Goal: Task Accomplishment & Management: Complete application form

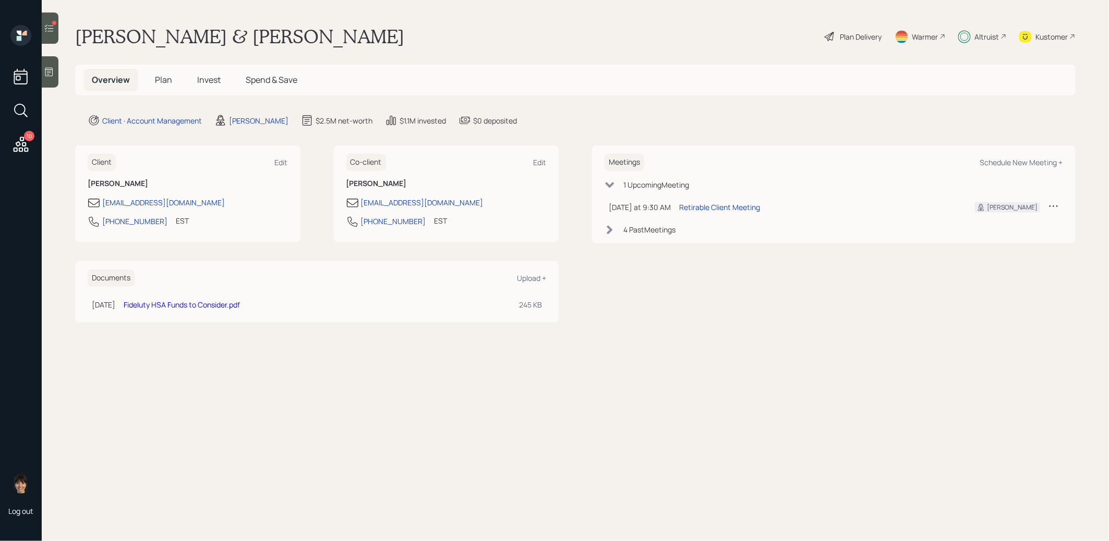
click at [164, 76] on span "Plan" at bounding box center [163, 79] width 17 height 11
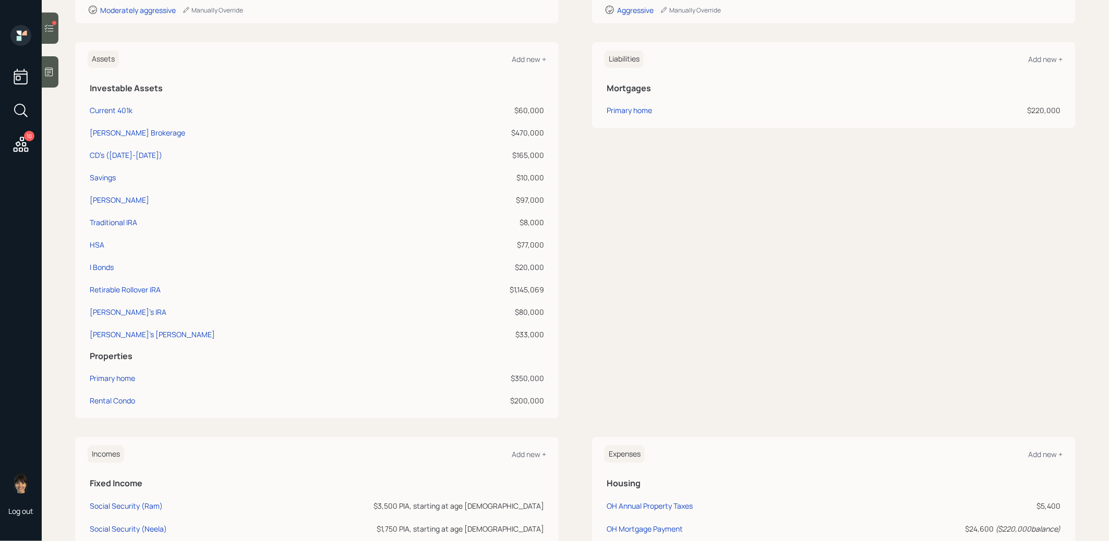
scroll to position [264, 0]
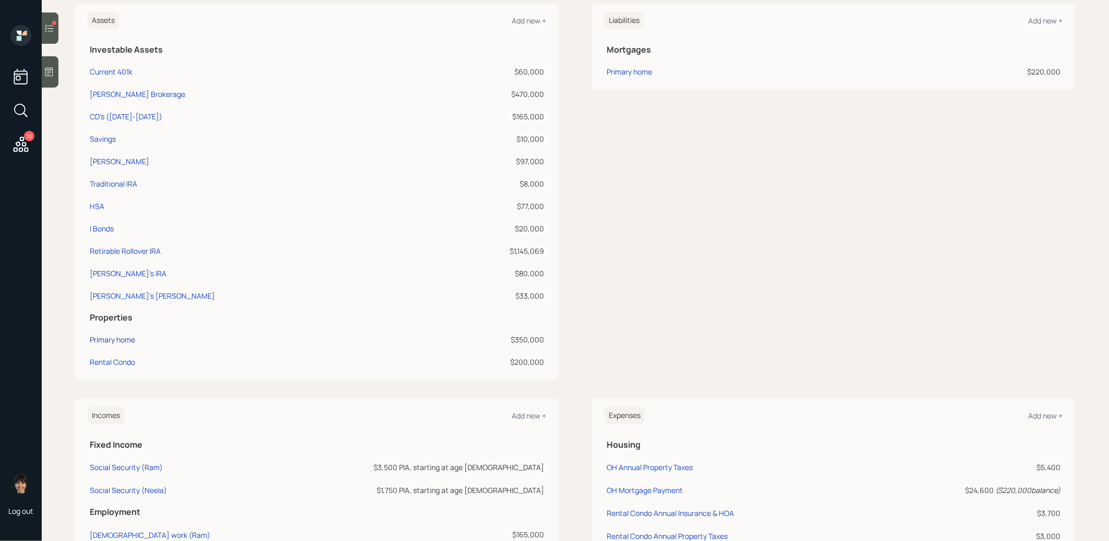
click at [113, 336] on div "Primary home" at bounding box center [112, 339] width 45 height 11
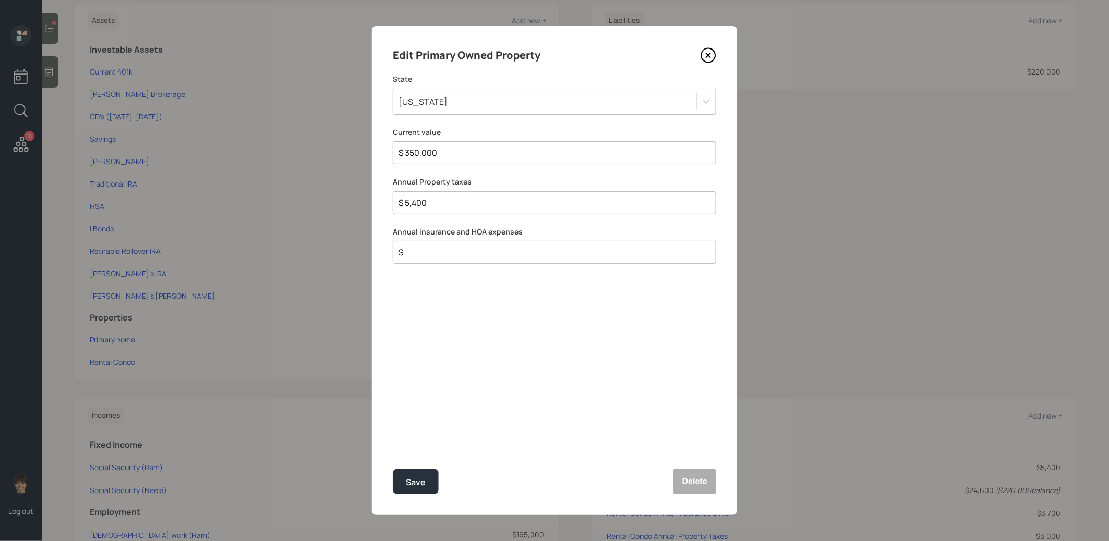
click at [714, 56] on icon at bounding box center [709, 55] width 16 height 16
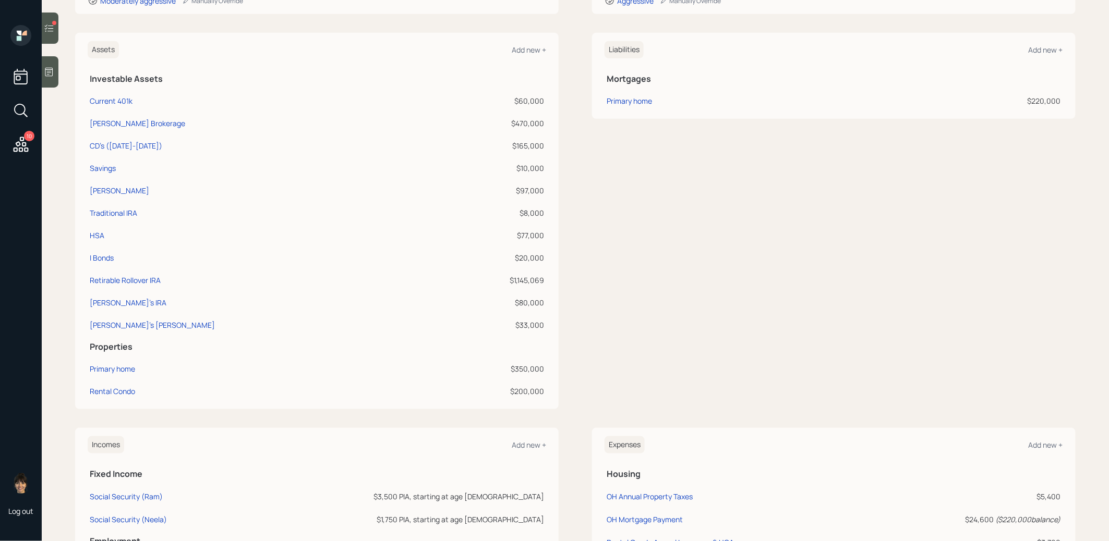
scroll to position [165, 0]
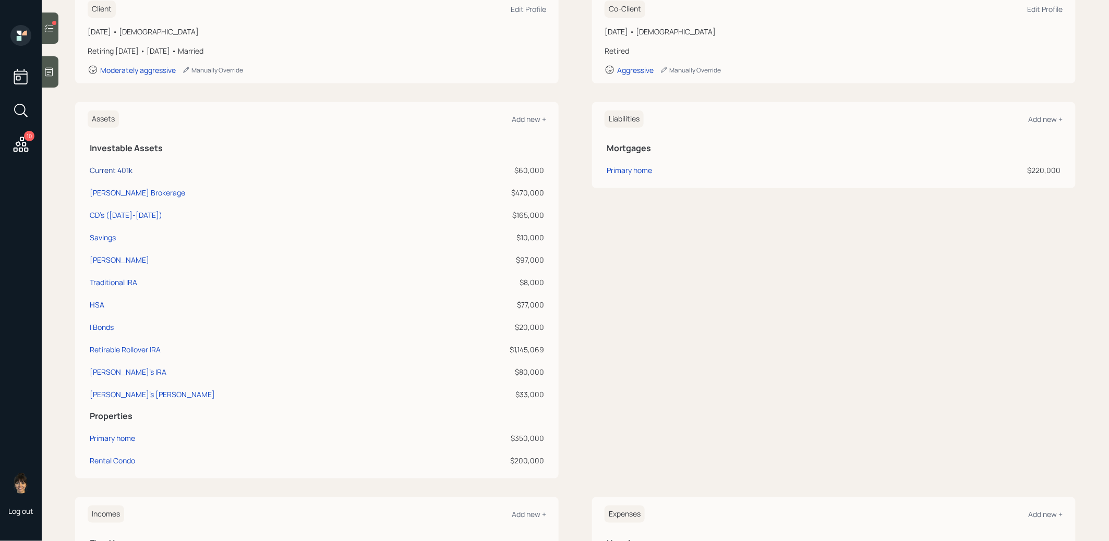
click at [118, 172] on div "Current 401k" at bounding box center [111, 170] width 43 height 11
select select "company_sponsored"
select select "balanced"
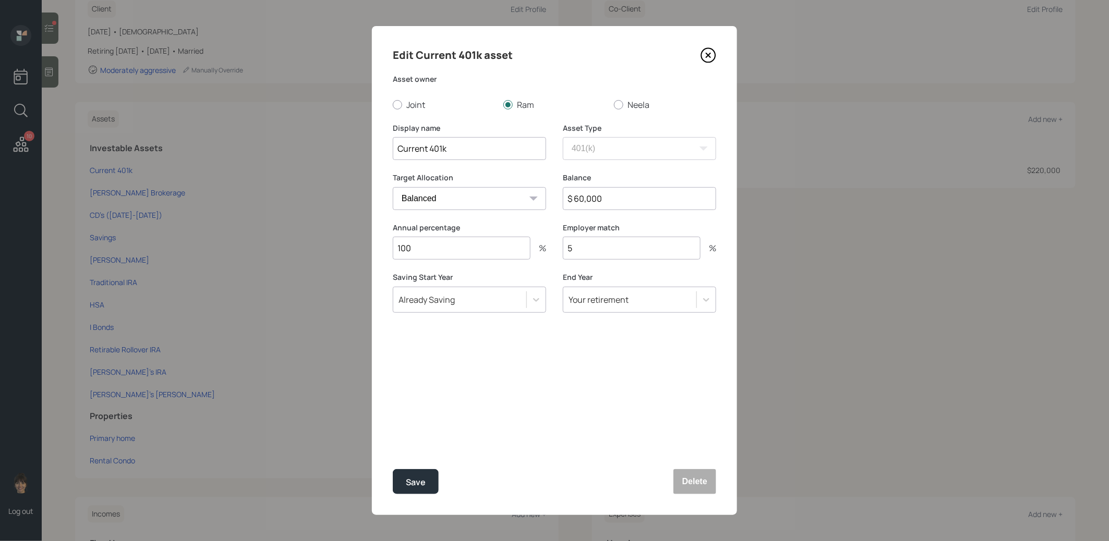
click at [710, 55] on icon at bounding box center [709, 55] width 16 height 16
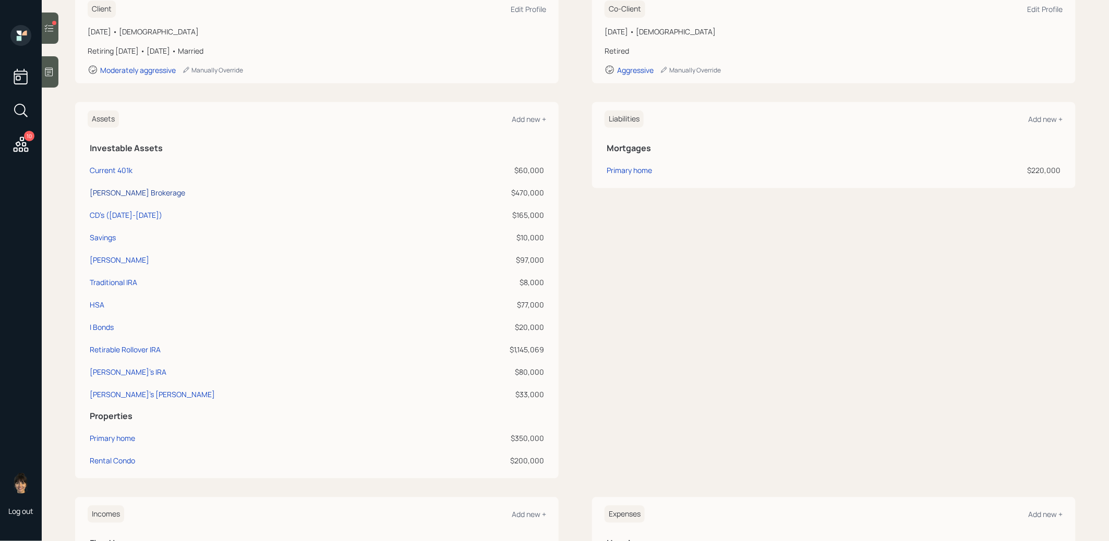
click at [142, 191] on div "[PERSON_NAME] Brokerage" at bounding box center [137, 192] width 95 height 11
select select "taxable"
select select "balanced"
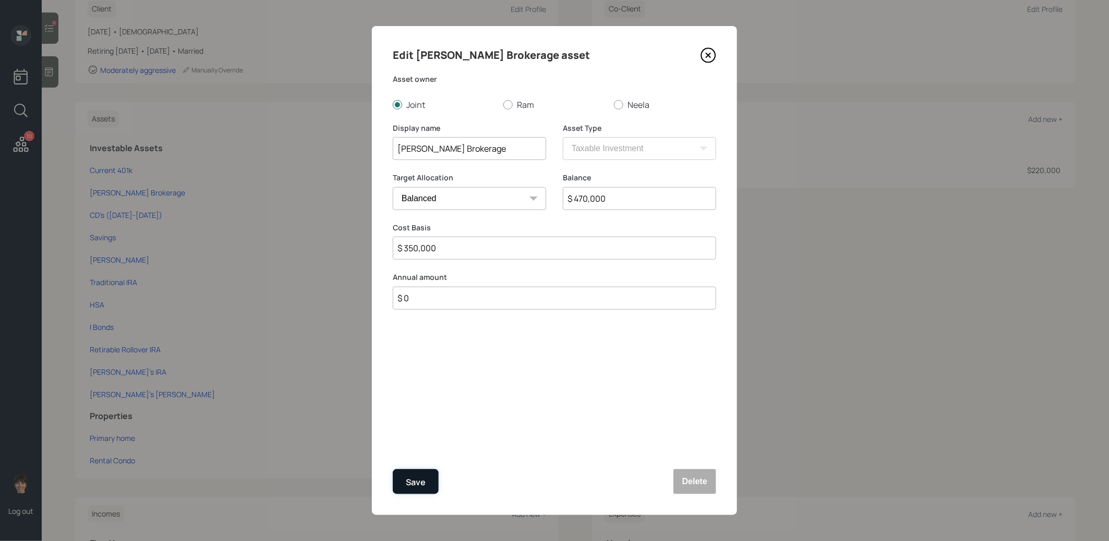
click at [425, 480] on div "Save" at bounding box center [416, 483] width 20 height 14
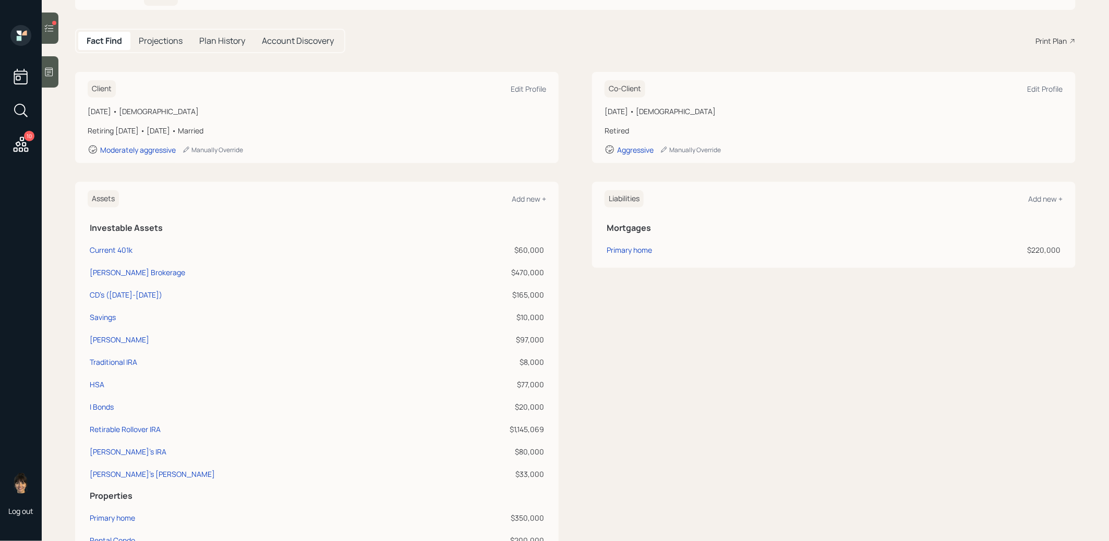
scroll to position [185, 0]
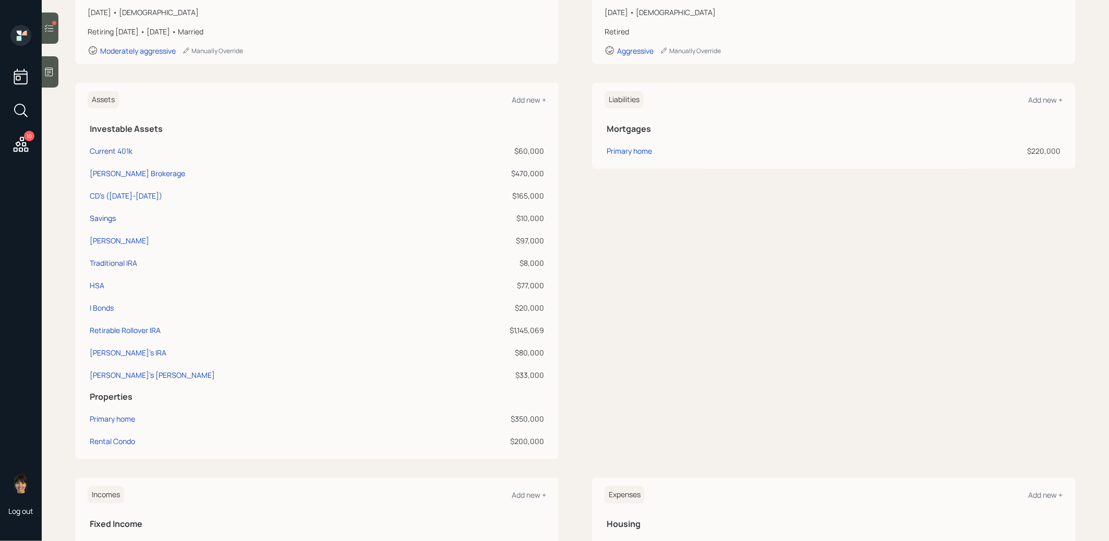
click at [100, 214] on div "Savings" at bounding box center [103, 218] width 26 height 11
select select "taxable"
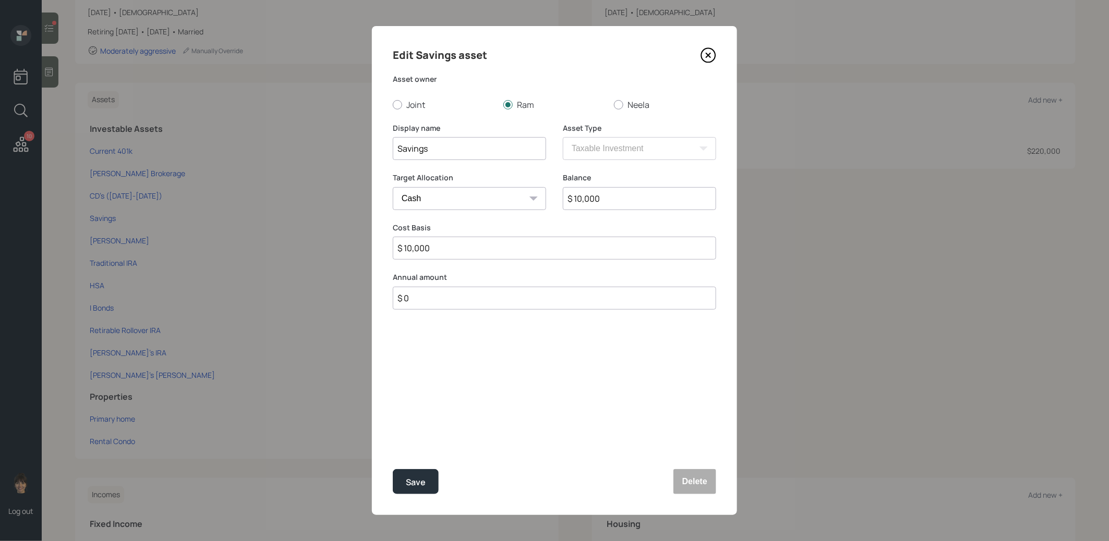
click at [706, 55] on icon at bounding box center [709, 55] width 16 height 16
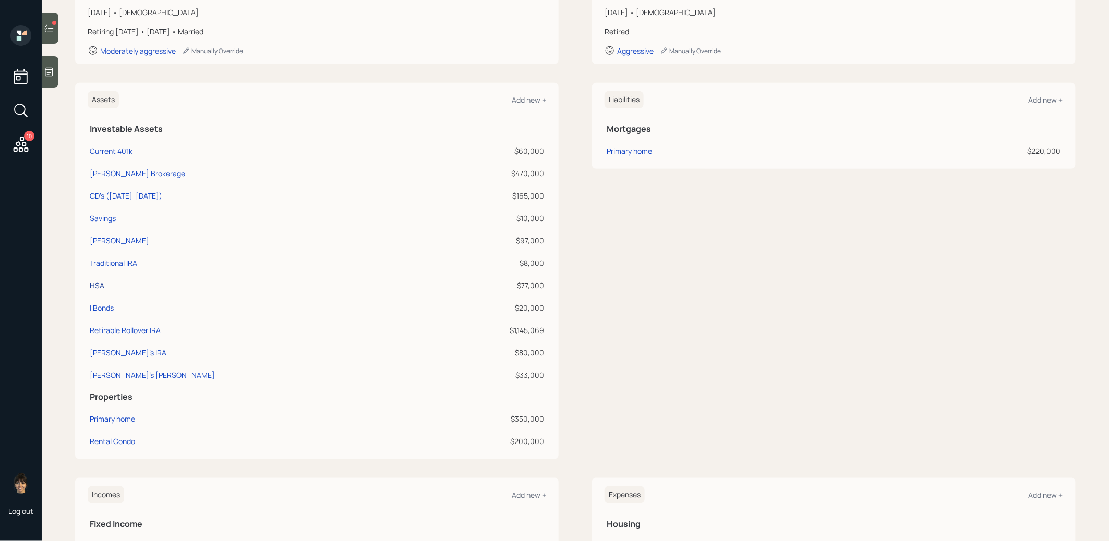
click at [98, 285] on div "HSA" at bounding box center [97, 285] width 15 height 11
select select "hsa"
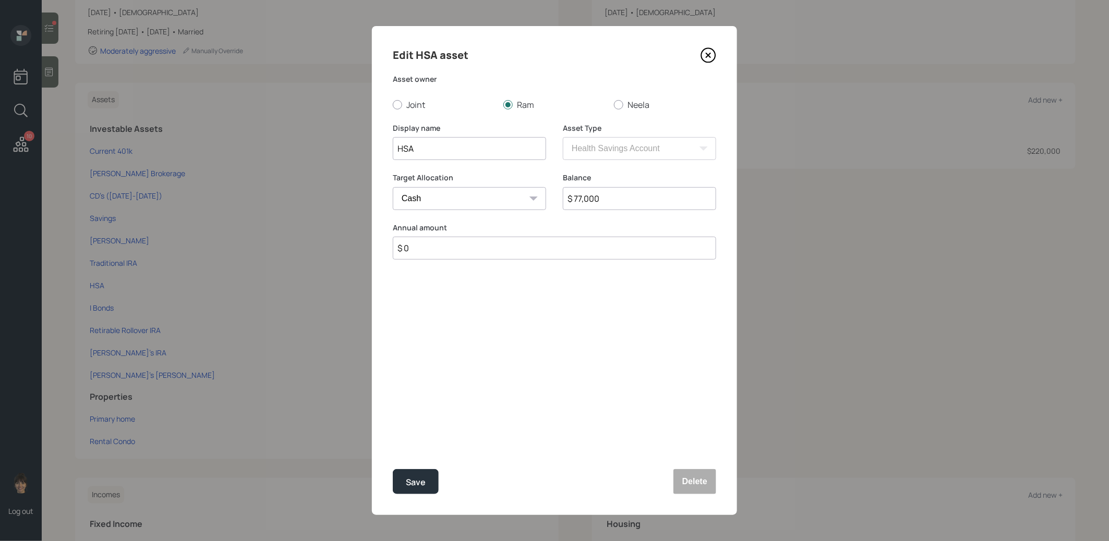
click at [708, 51] on icon at bounding box center [709, 55] width 16 height 16
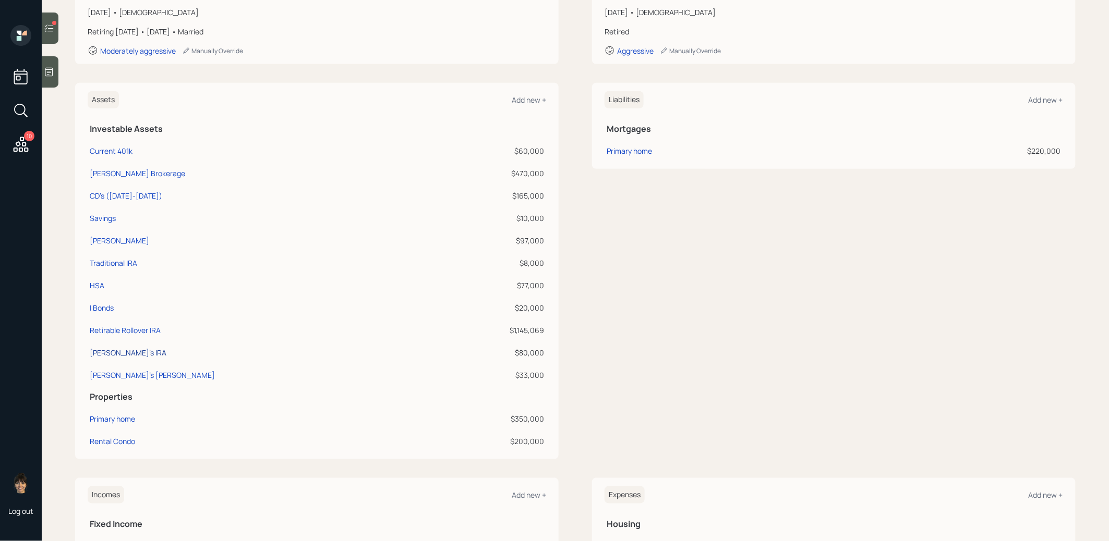
click at [109, 350] on div "[PERSON_NAME]'s IRA" at bounding box center [128, 352] width 77 height 11
select select "ira"
select select "balanced"
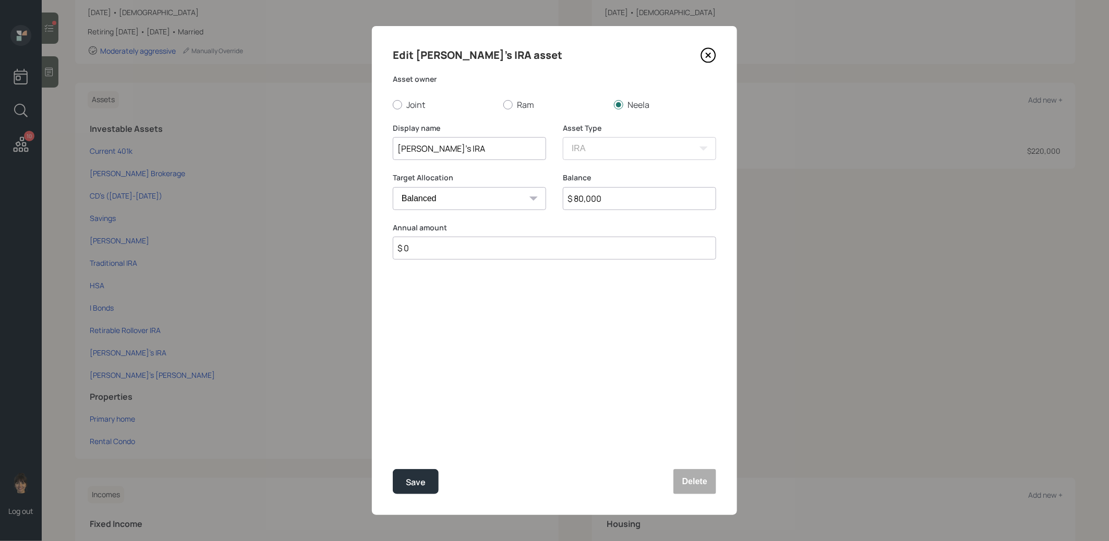
click at [709, 55] on icon at bounding box center [709, 55] width 16 height 16
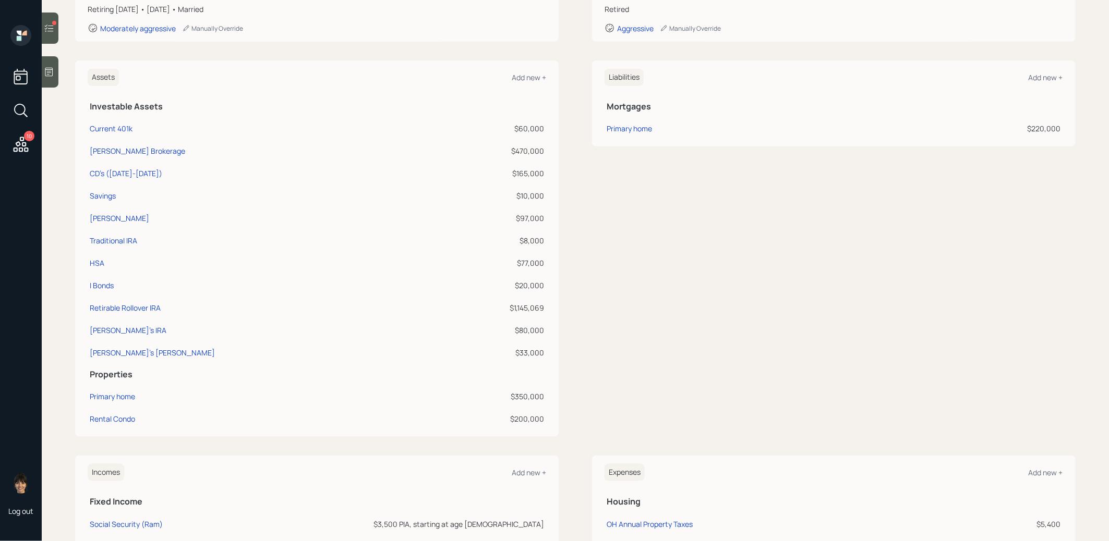
scroll to position [212, 0]
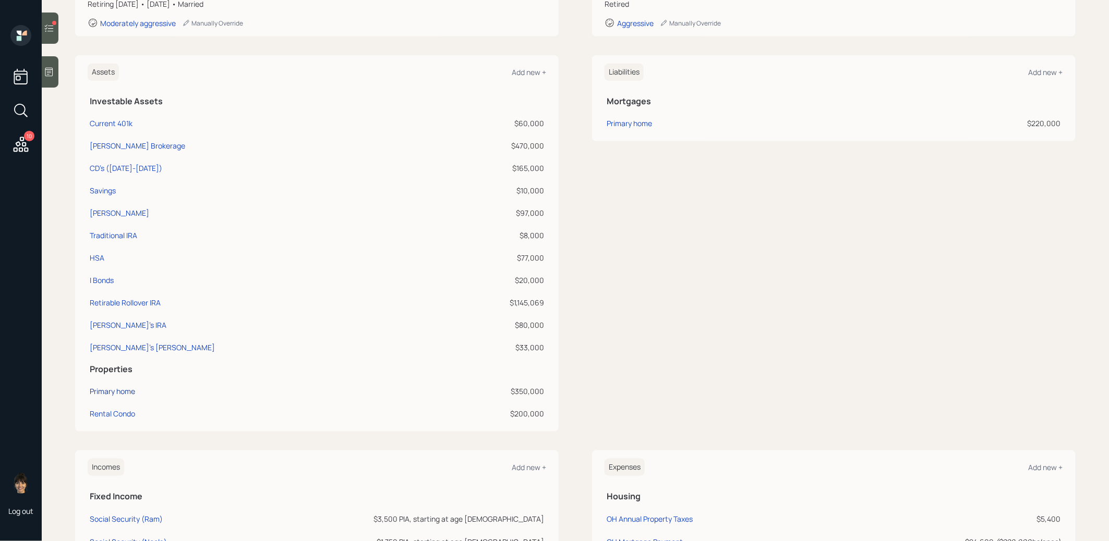
click at [127, 391] on div "Primary home" at bounding box center [112, 391] width 45 height 11
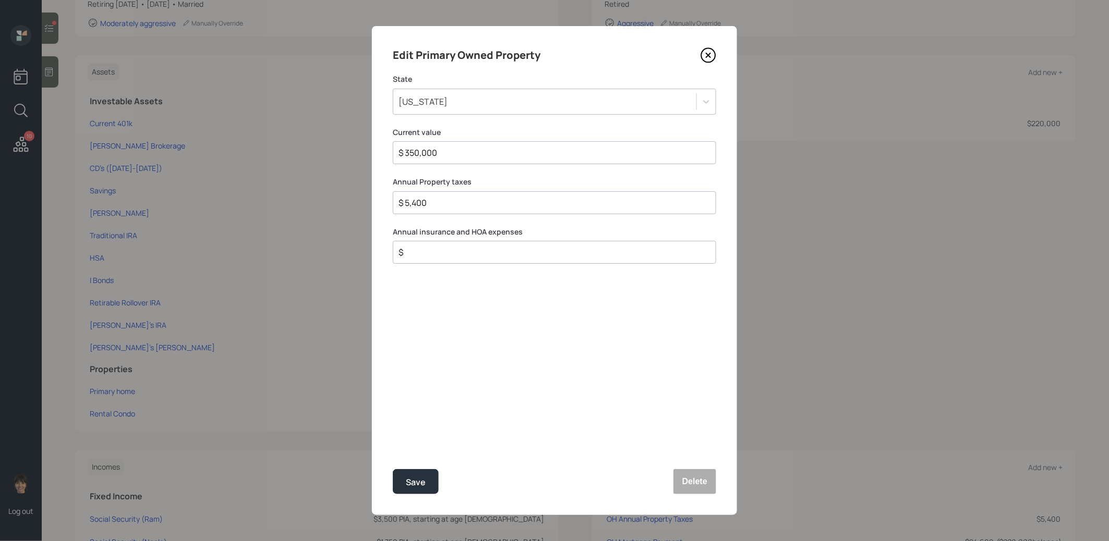
click at [708, 54] on icon at bounding box center [708, 55] width 4 height 4
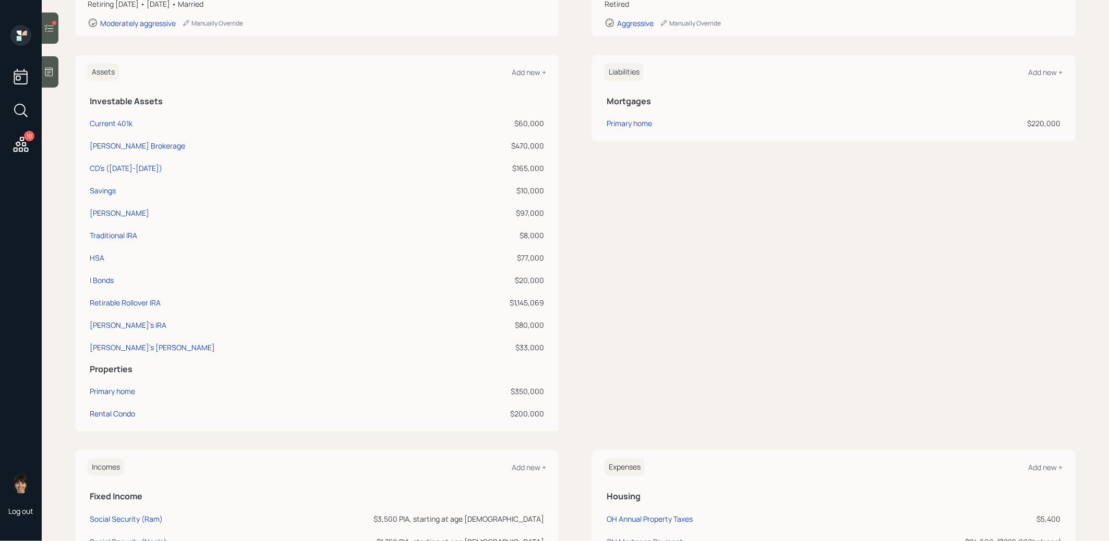
click at [114, 413] on div "Rental Condo" at bounding box center [112, 413] width 45 height 11
select select "rental_property"
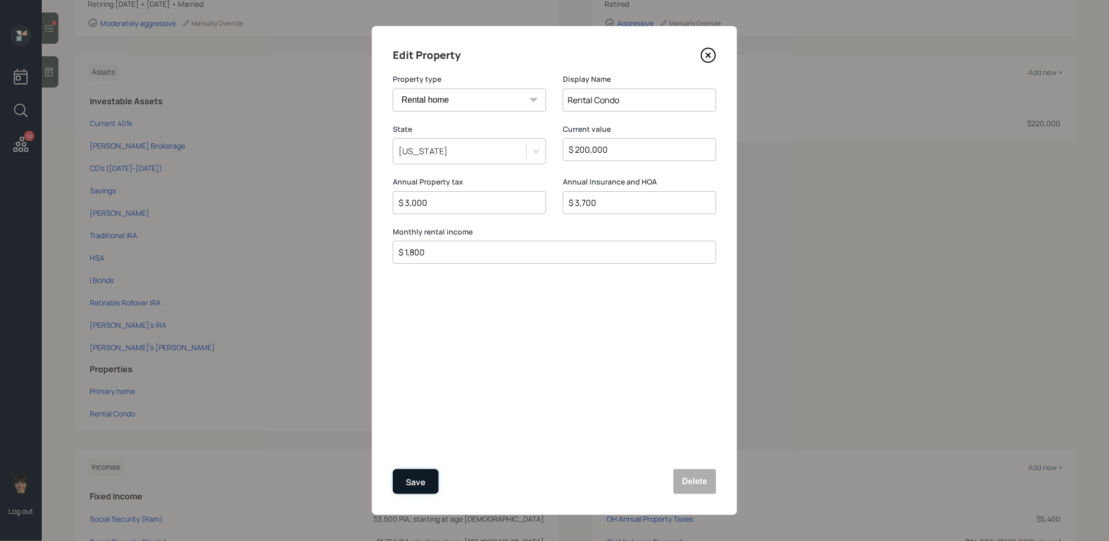
click at [422, 481] on div "Save" at bounding box center [416, 483] width 20 height 14
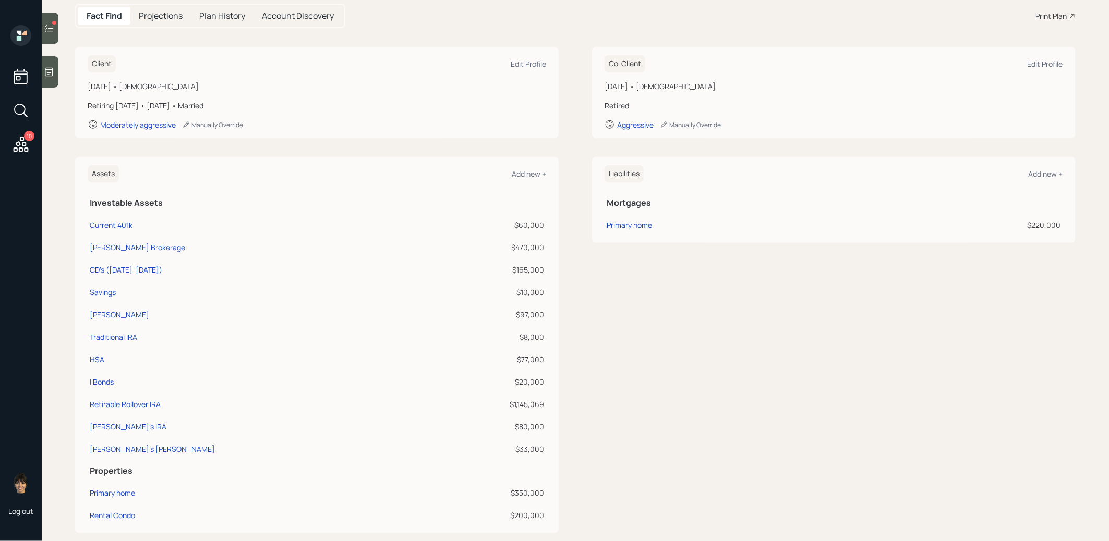
scroll to position [113, 0]
click at [738, 213] on td "Primary home" at bounding box center [735, 221] width 261 height 22
click at [643, 221] on div "Primary home" at bounding box center [629, 222] width 45 height 11
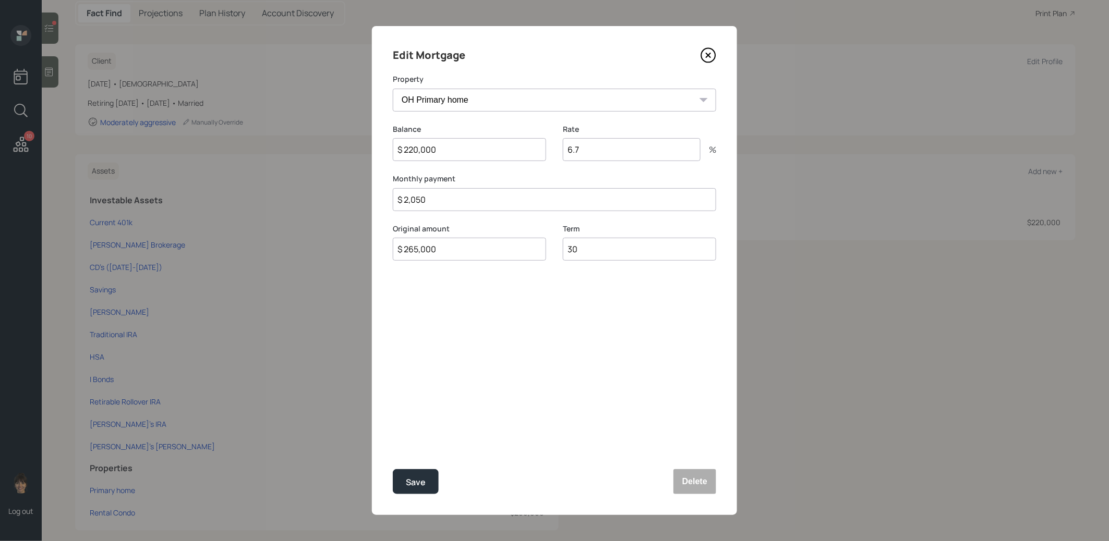
click at [710, 54] on icon at bounding box center [709, 55] width 16 height 16
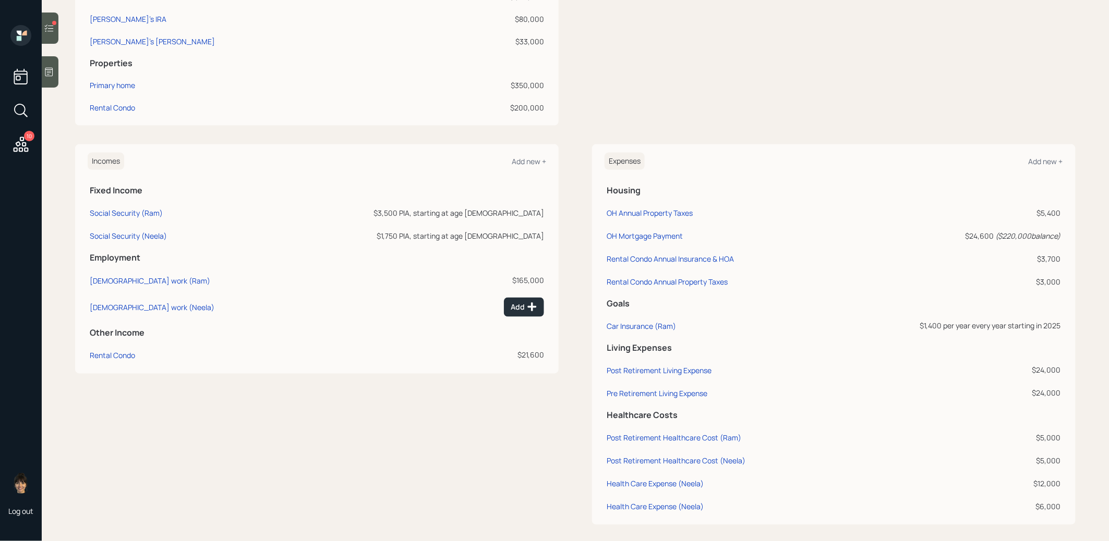
scroll to position [528, 0]
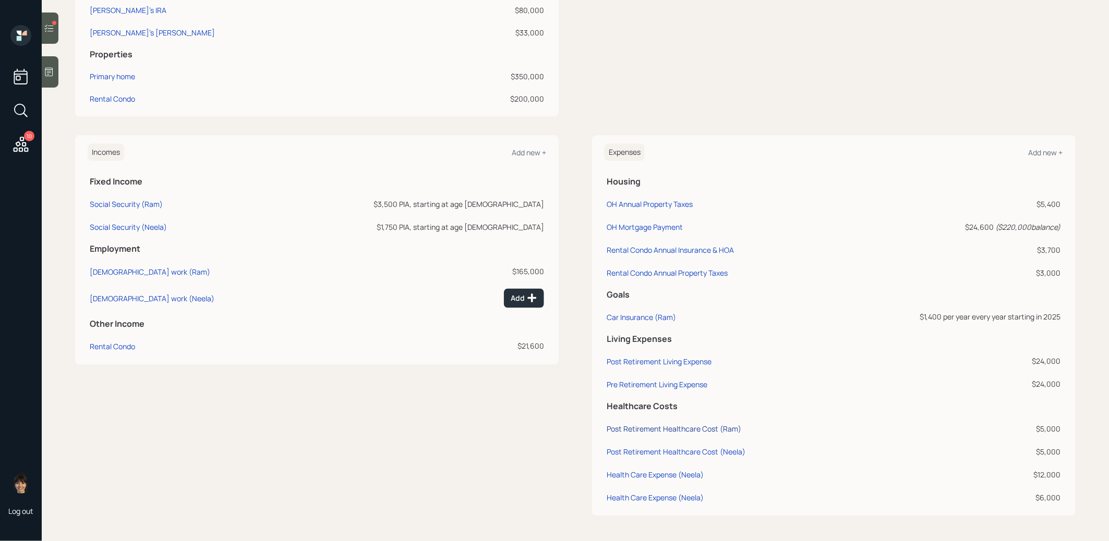
click at [649, 428] on div "Post Retirement Healthcare Cost (Ram)" at bounding box center [674, 430] width 135 height 10
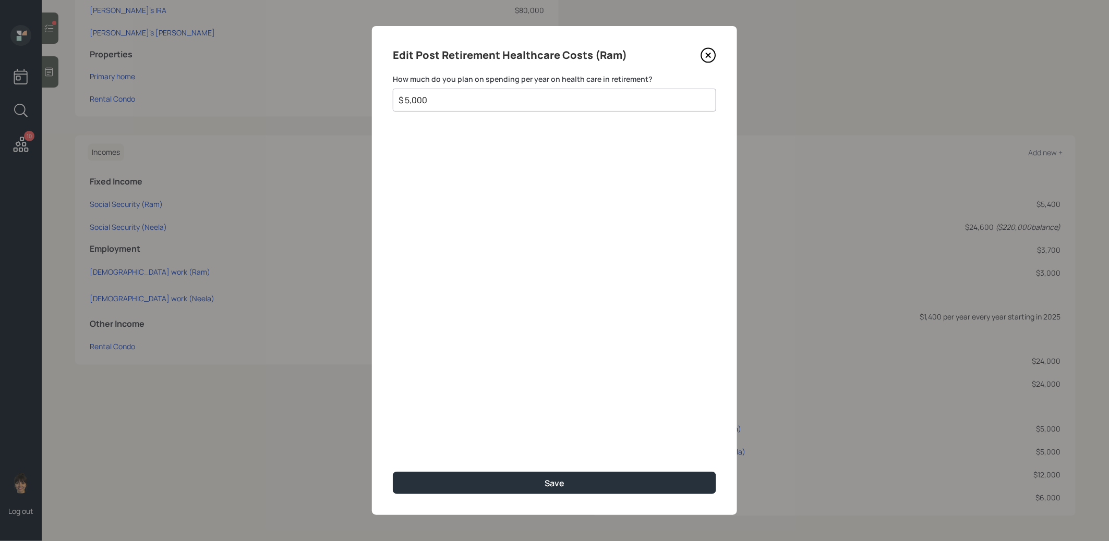
click at [707, 58] on icon at bounding box center [709, 55] width 16 height 16
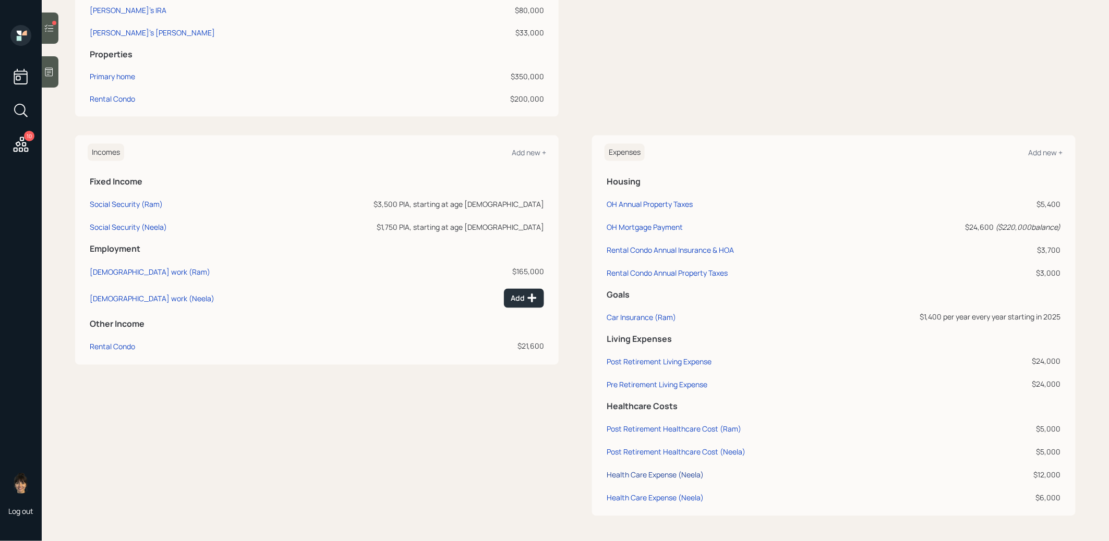
click at [651, 474] on div "Health Care Expense (Neela)" at bounding box center [655, 476] width 97 height 10
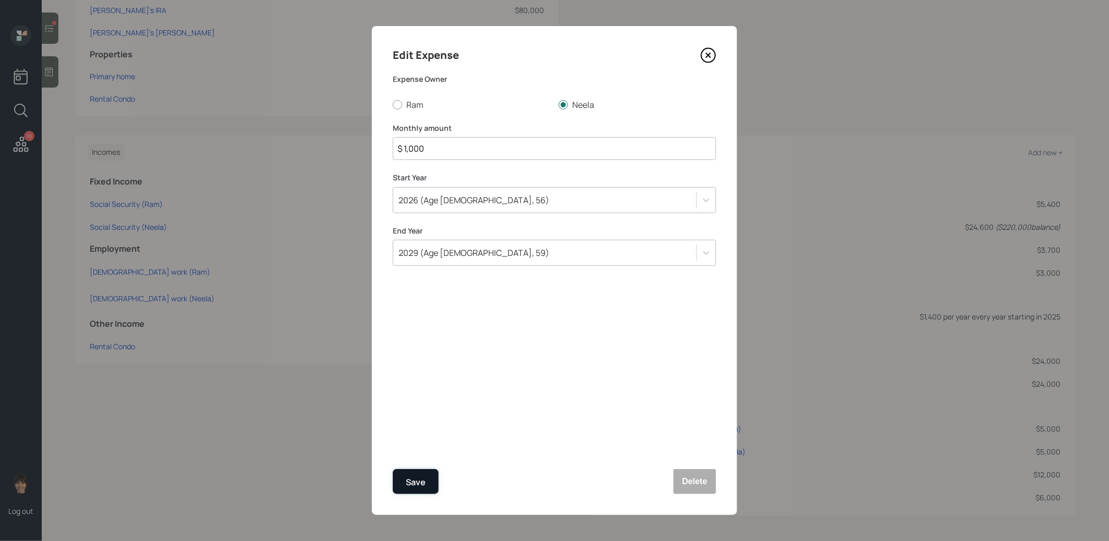
click at [417, 481] on div "Save" at bounding box center [416, 483] width 20 height 14
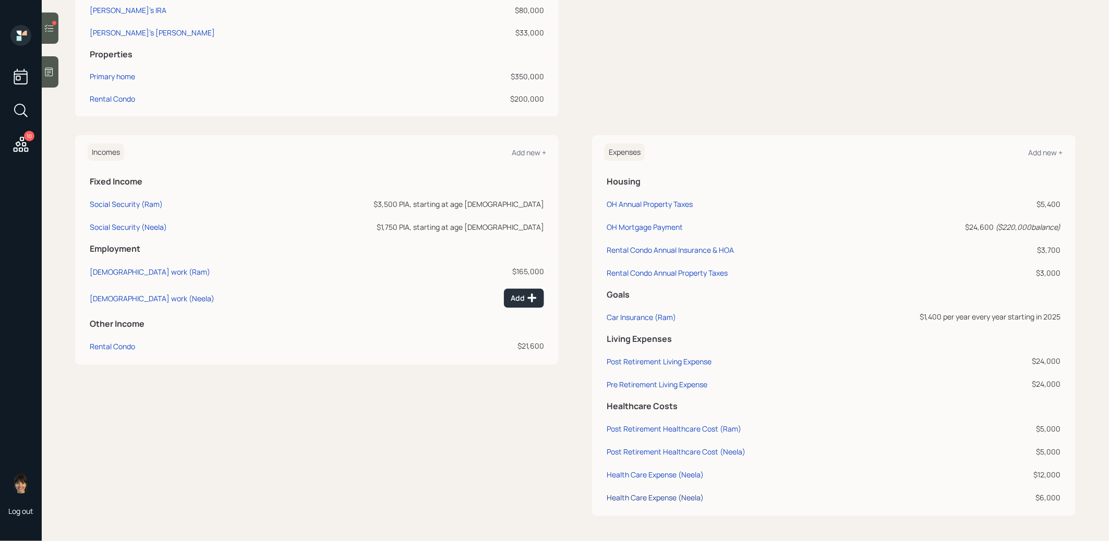
click at [639, 500] on div "Health Care Expense (Neela)" at bounding box center [655, 498] width 97 height 10
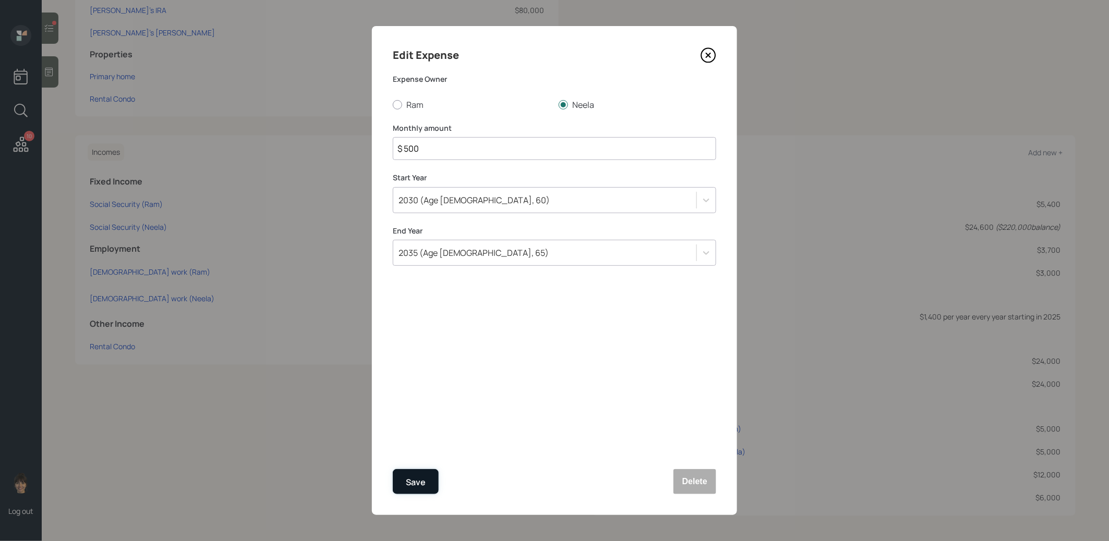
click at [418, 482] on div "Save" at bounding box center [416, 483] width 20 height 14
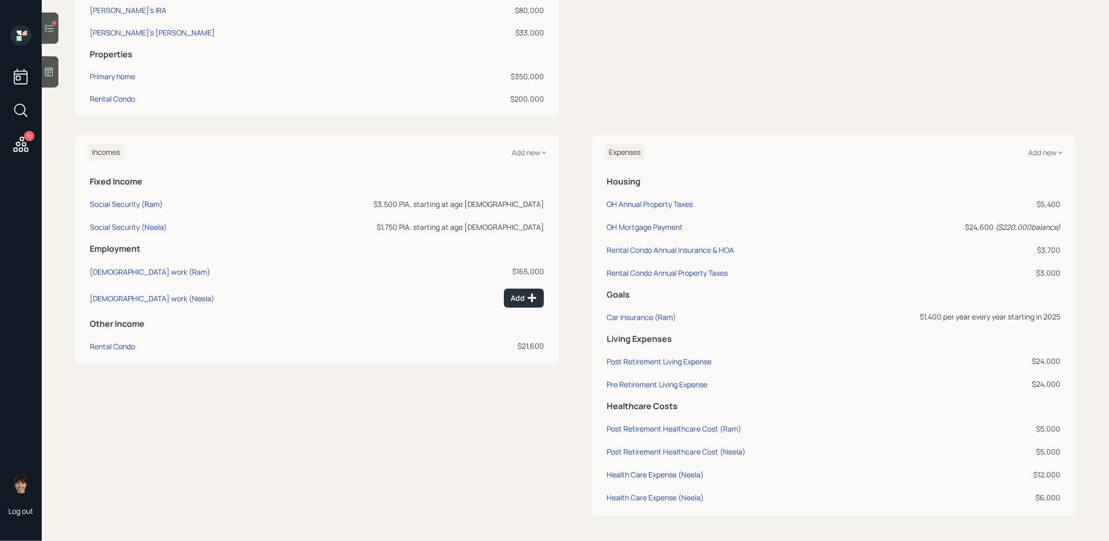
click at [671, 478] on div "Health Care Expense (Neela)" at bounding box center [655, 476] width 97 height 10
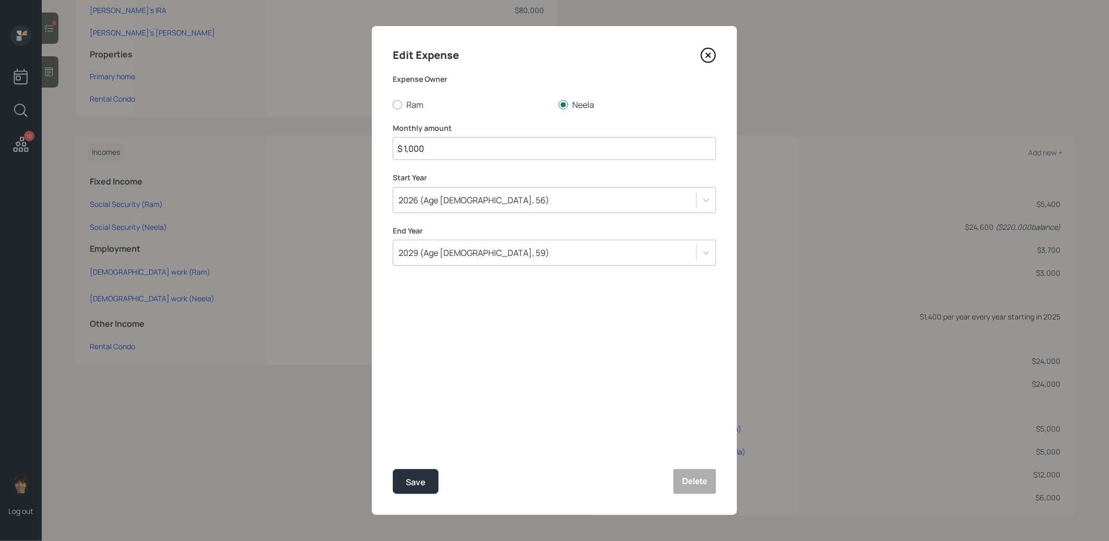
click at [709, 56] on icon at bounding box center [708, 55] width 4 height 4
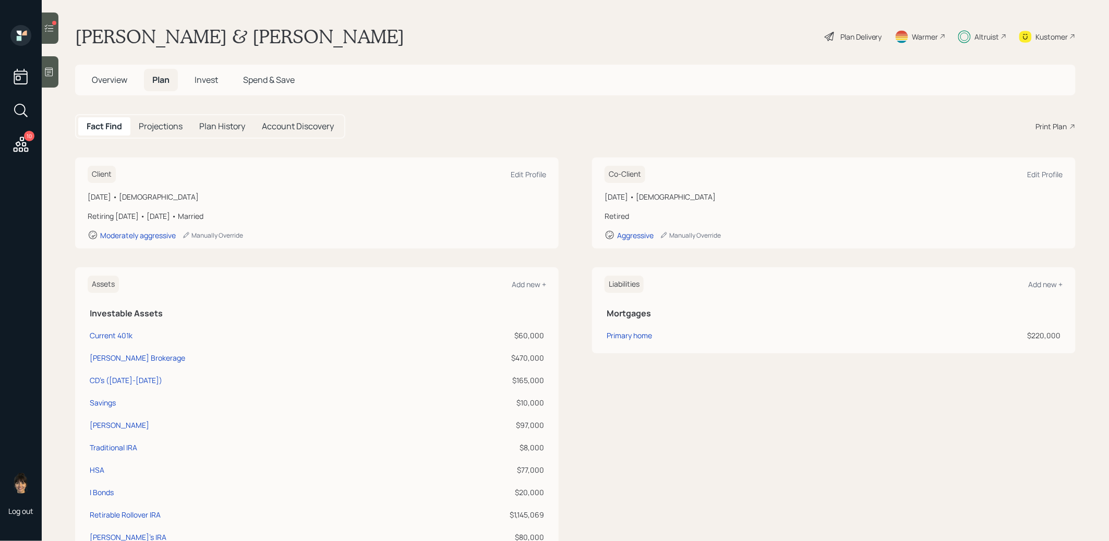
click at [862, 37] on div "Plan Delivery" at bounding box center [861, 36] width 42 height 11
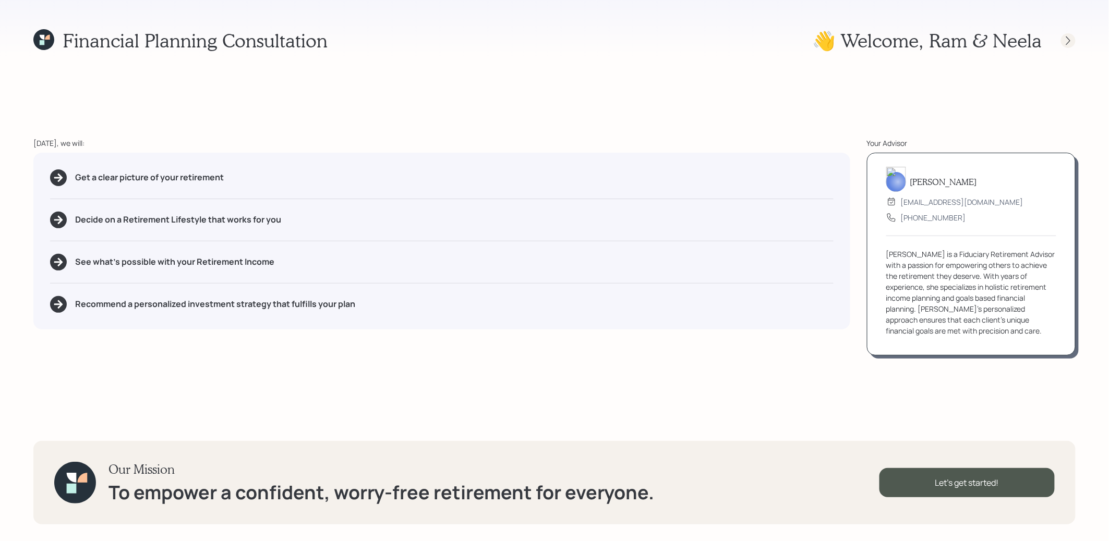
click at [1070, 39] on icon at bounding box center [1068, 40] width 10 height 10
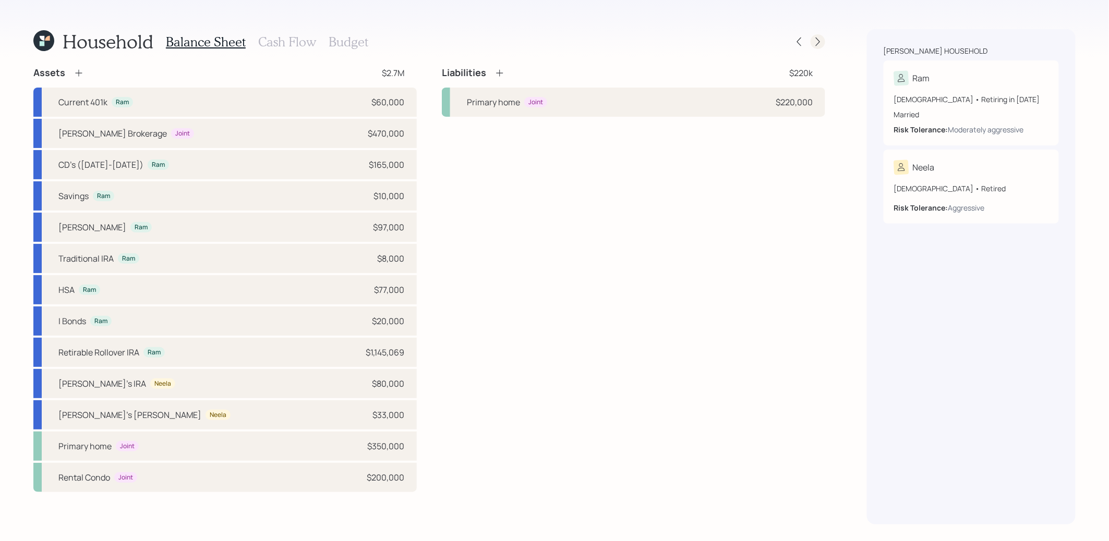
click at [818, 41] on icon at bounding box center [818, 42] width 10 height 10
